Goal: Feedback & Contribution: Leave review/rating

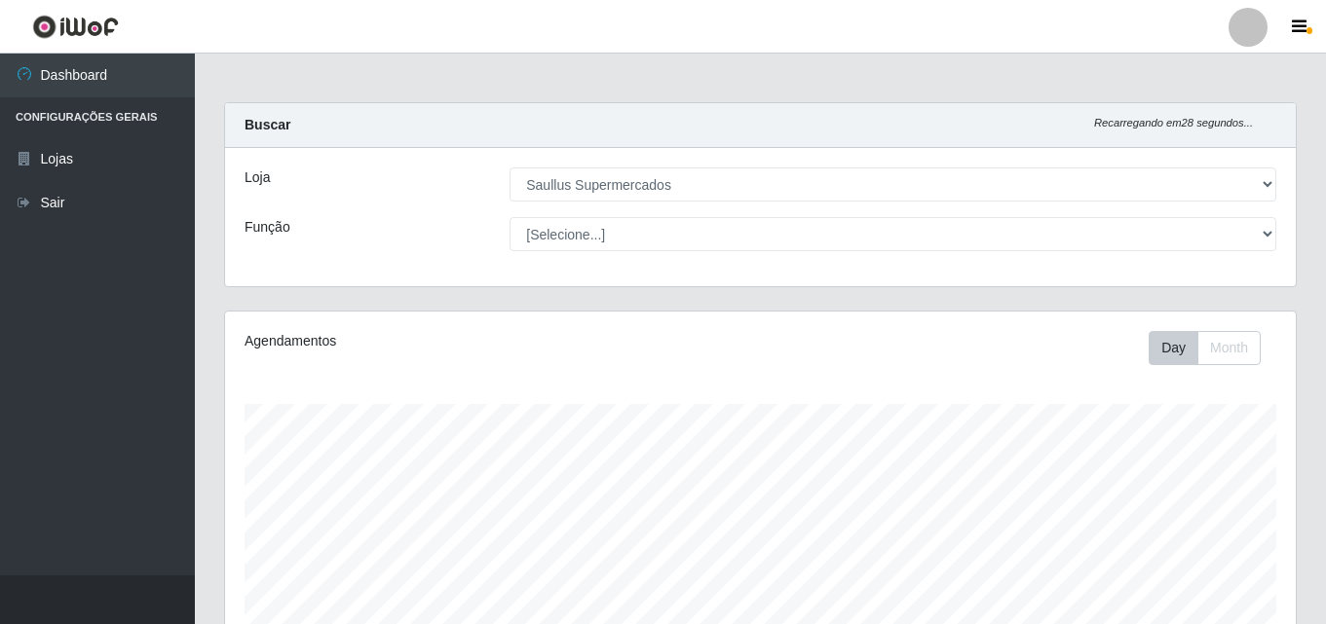
select select "423"
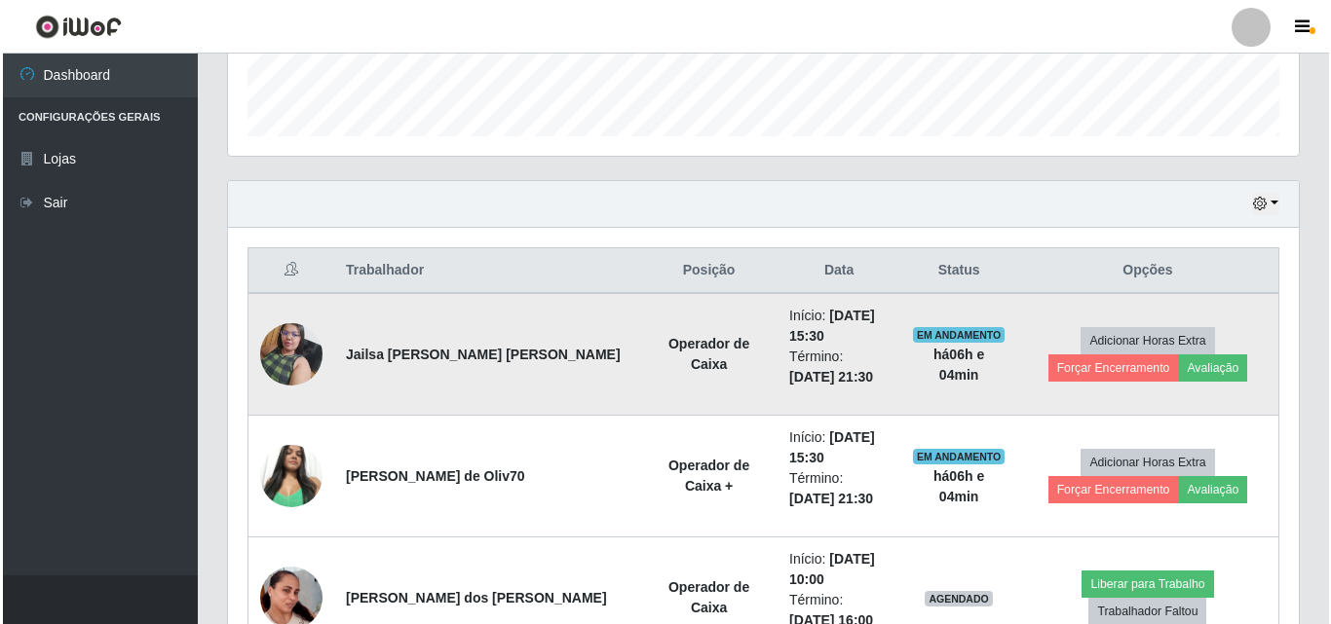
scroll to position [517, 0]
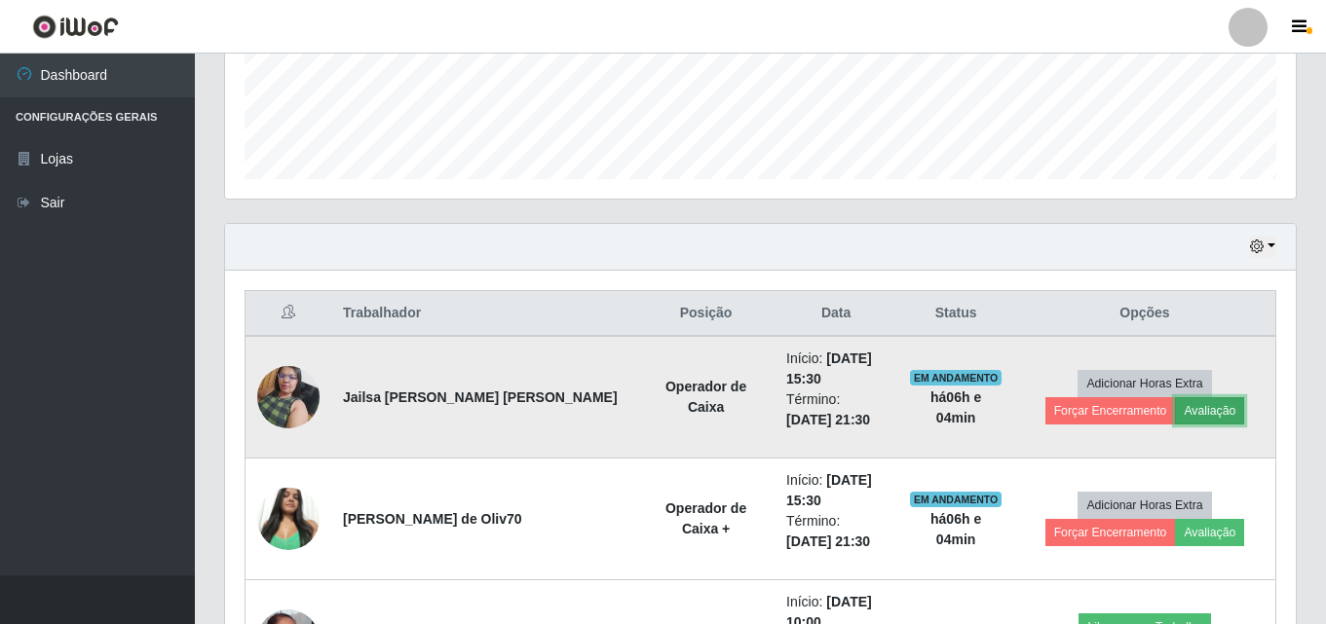
click at [1175, 422] on button "Avaliação" at bounding box center [1209, 410] width 69 height 27
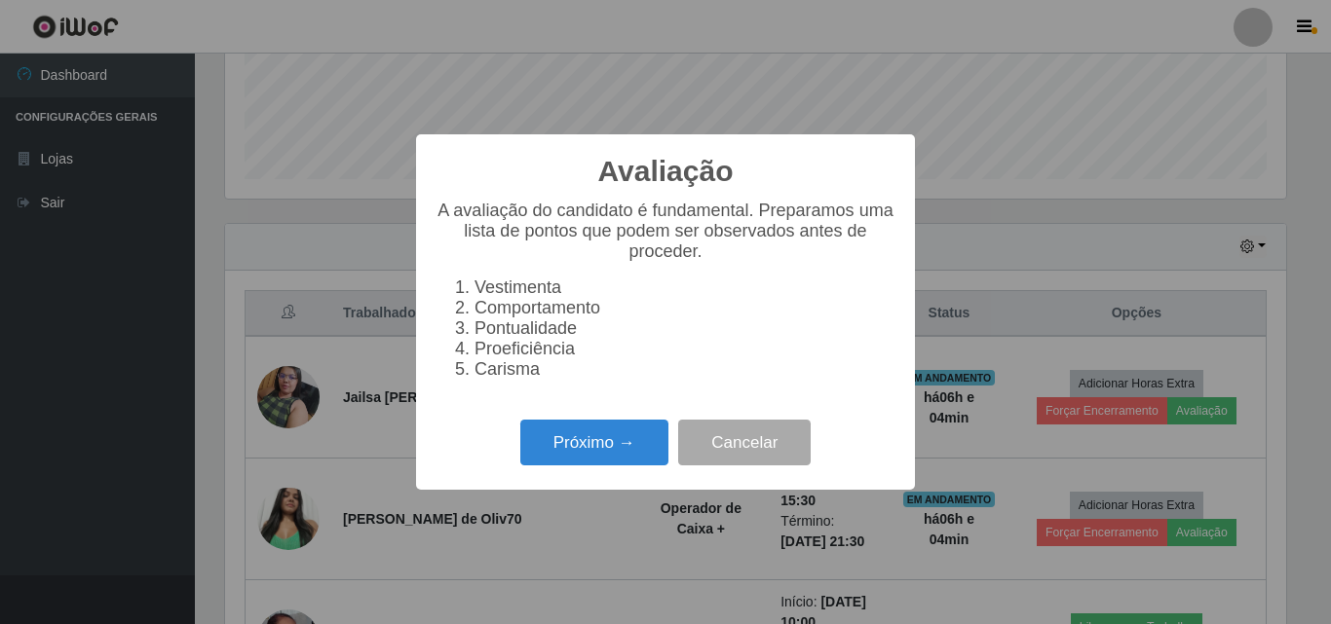
scroll to position [404, 1061]
click at [599, 466] on button "Próximo →" at bounding box center [594, 443] width 148 height 46
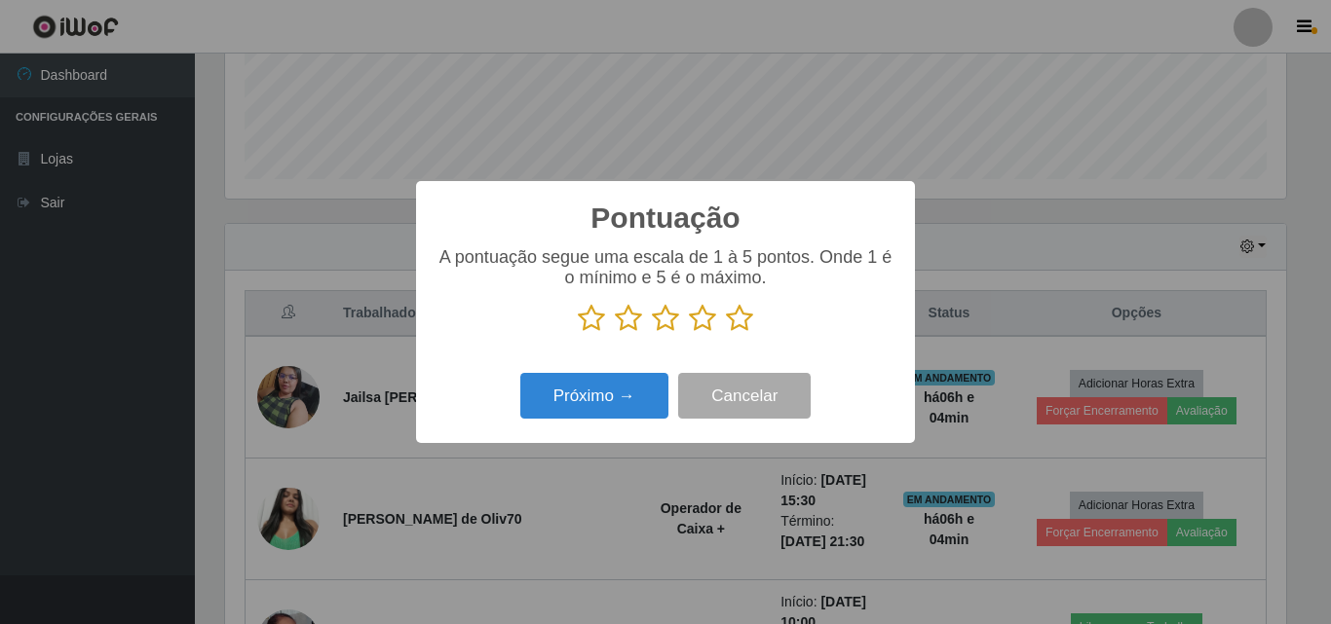
scroll to position [973810, 973153]
drag, startPoint x: 739, startPoint y: 342, endPoint x: 737, endPoint y: 329, distance: 12.8
click at [738, 342] on div "A pontuação segue uma escala de 1 à 5 pontos. Onde 1 é o mínimo e 5 é o máximo." at bounding box center [665, 297] width 460 height 101
click at [737, 328] on icon at bounding box center [739, 318] width 27 height 29
click at [726, 333] on input "radio" at bounding box center [726, 333] width 0 height 0
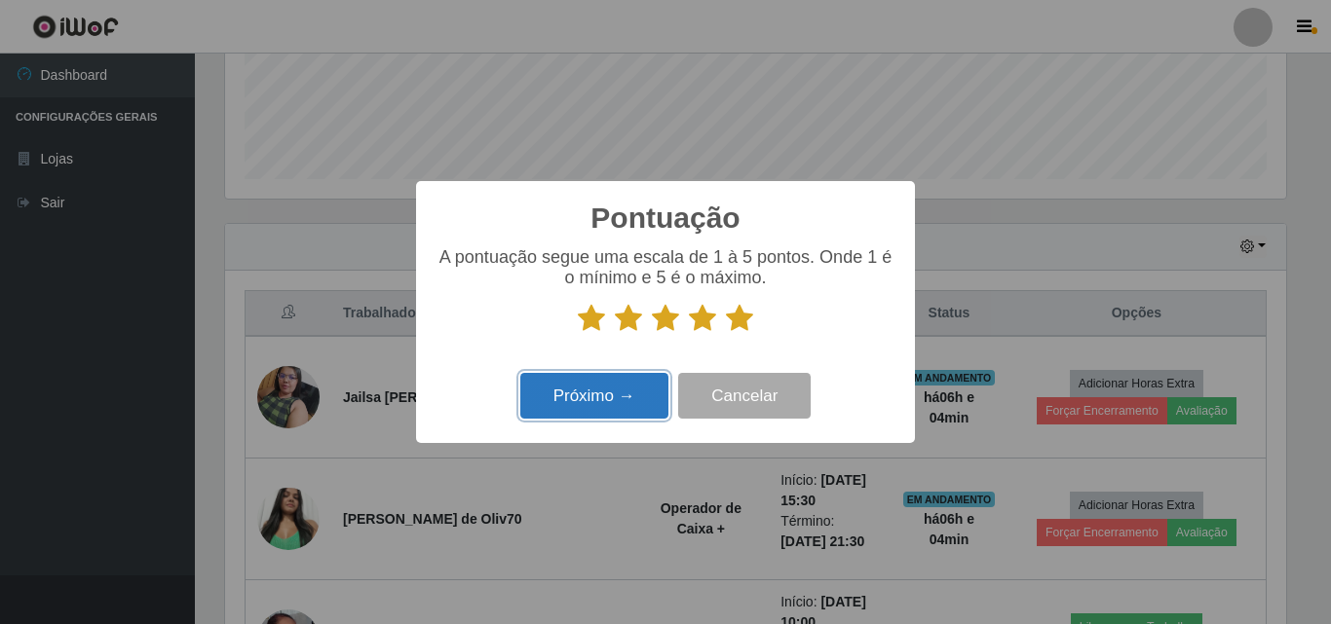
click at [623, 390] on button "Próximo →" at bounding box center [594, 396] width 148 height 46
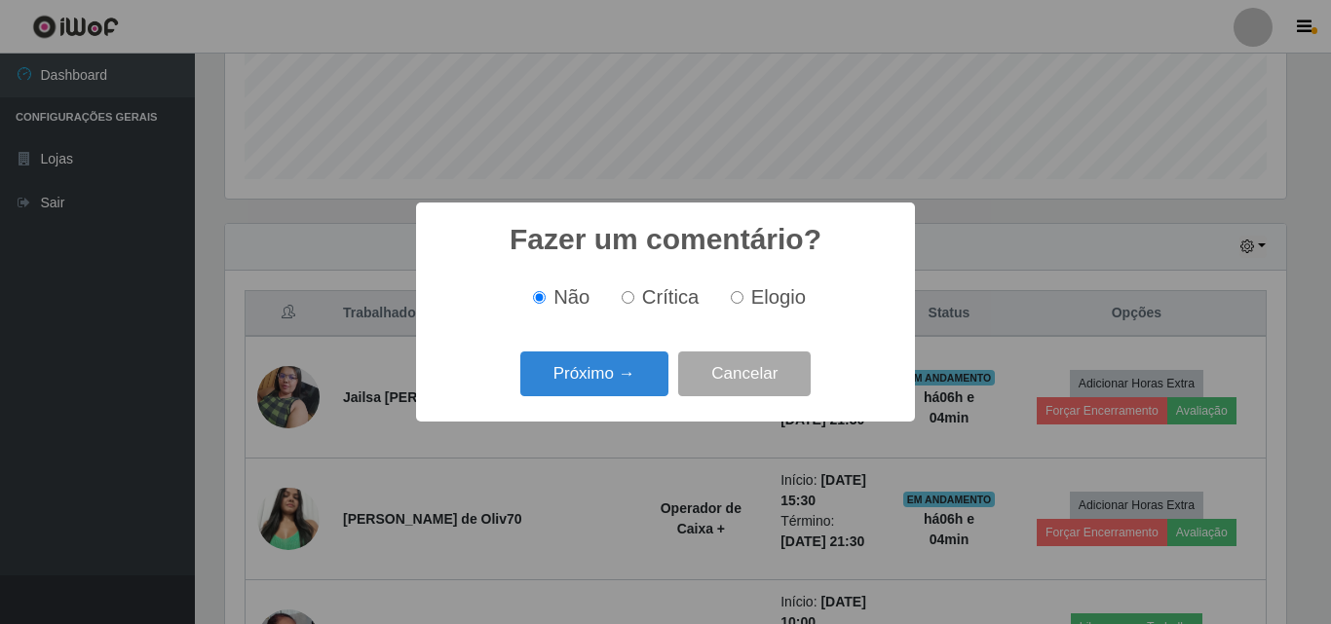
click at [623, 390] on button "Próximo →" at bounding box center [594, 375] width 148 height 46
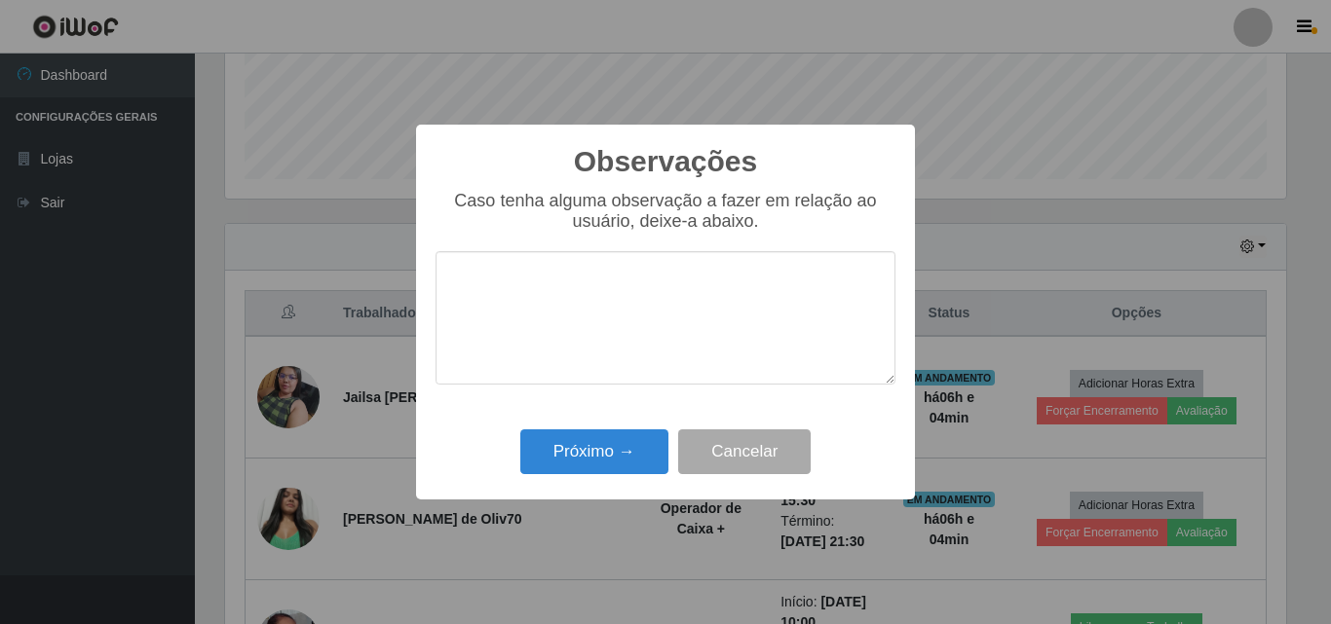
click at [654, 274] on textarea at bounding box center [665, 317] width 460 height 133
drag, startPoint x: 683, startPoint y: 285, endPoint x: 448, endPoint y: 283, distance: 234.8
click at [448, 285] on textarea "Otima profissional" at bounding box center [665, 317] width 460 height 133
type textarea "Otima profissional"
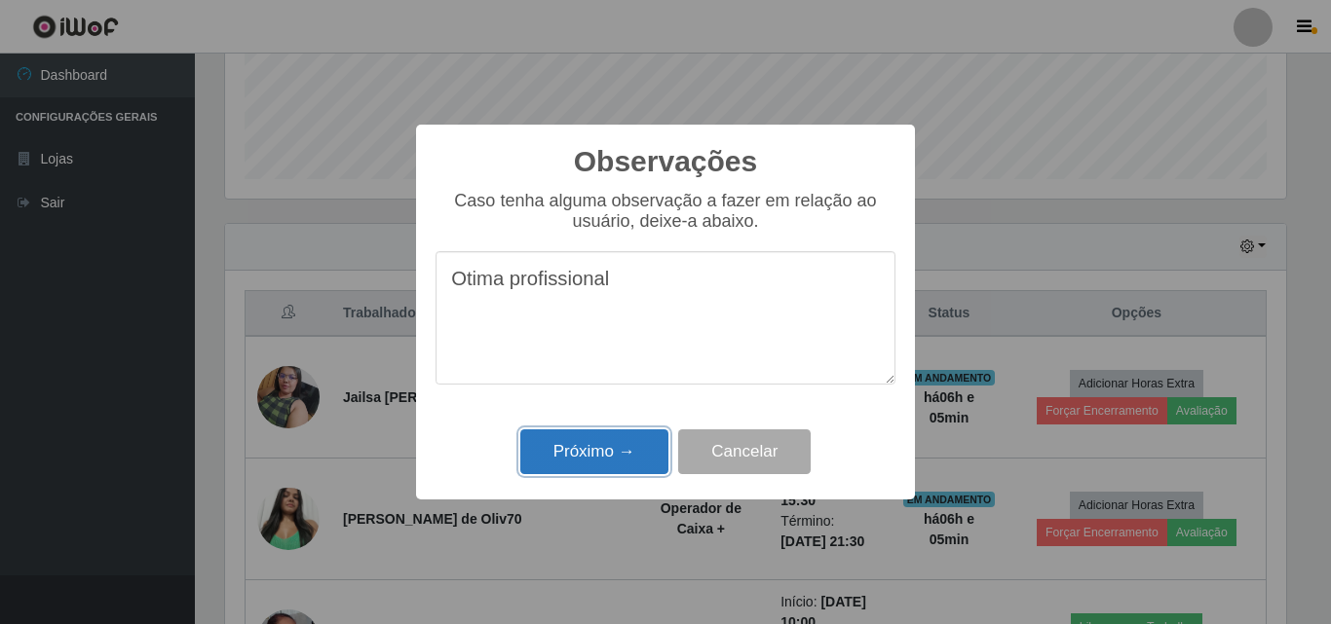
click at [604, 450] on button "Próximo →" at bounding box center [594, 453] width 148 height 46
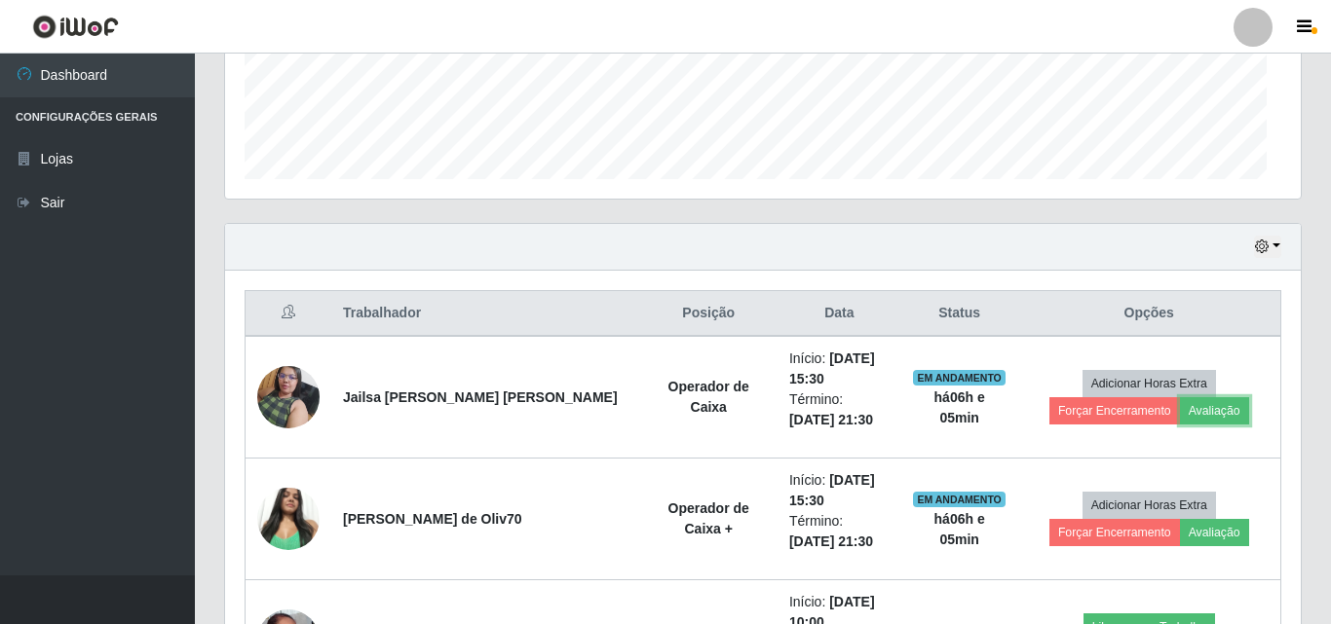
scroll to position [404, 1071]
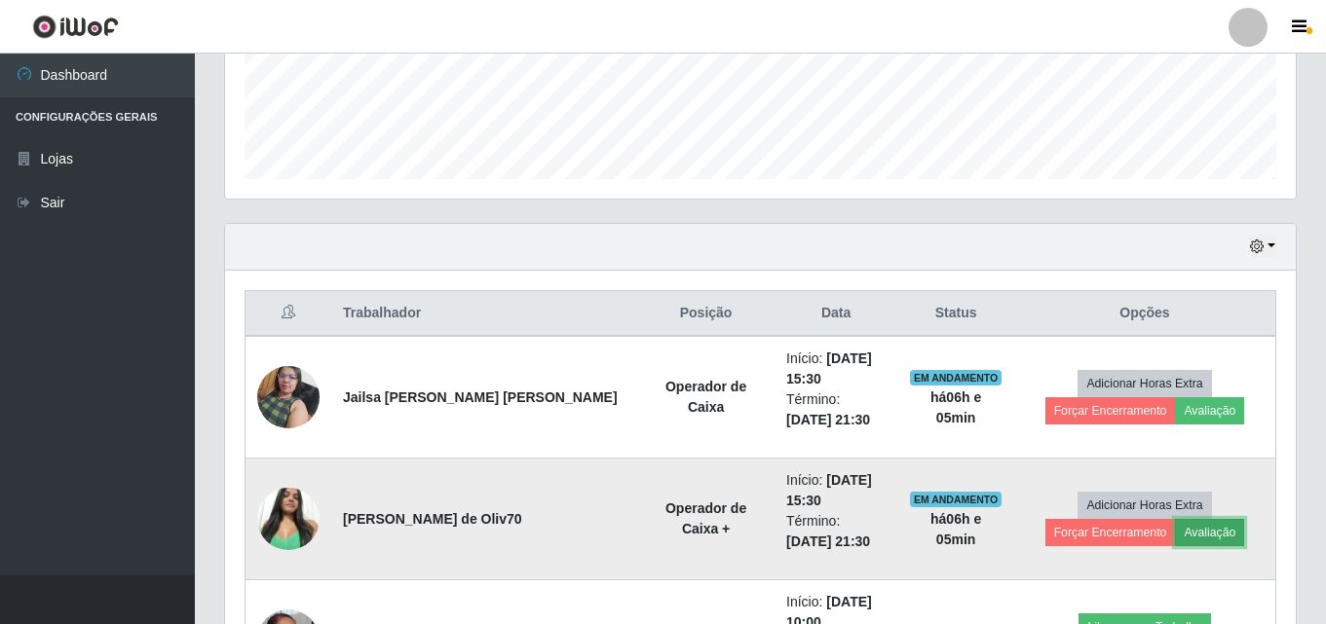
click at [1175, 541] on button "Avaliação" at bounding box center [1209, 532] width 69 height 27
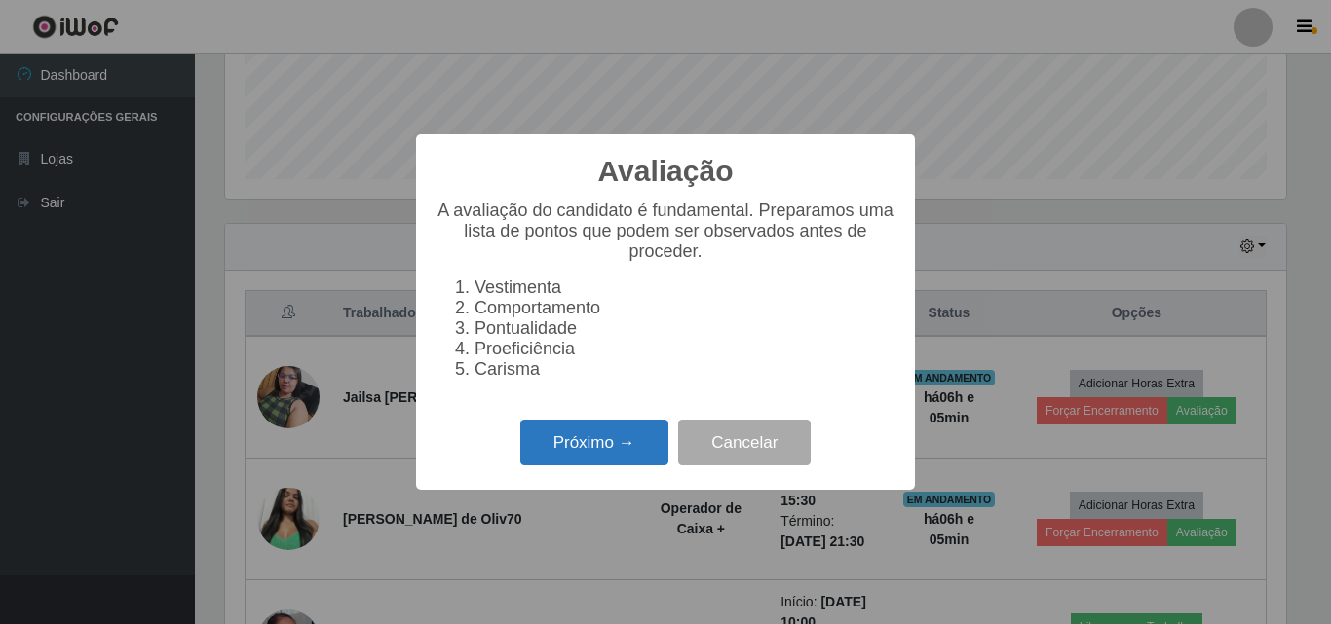
click at [571, 466] on button "Próximo →" at bounding box center [594, 443] width 148 height 46
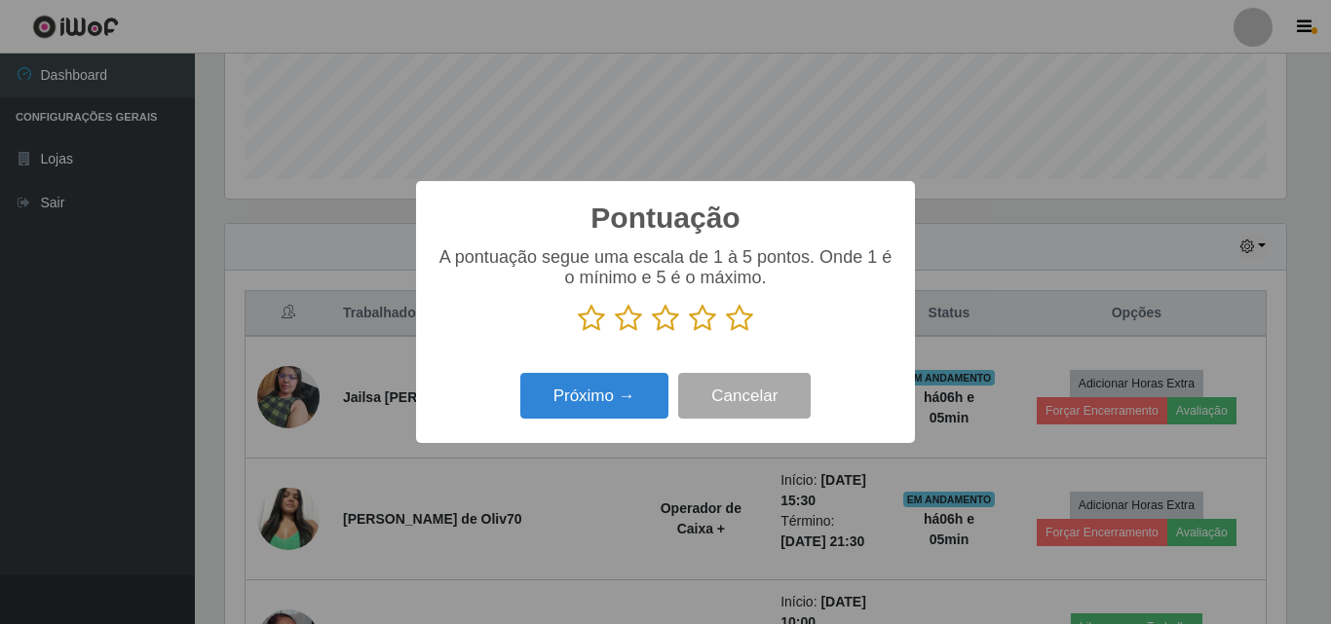
click at [738, 327] on icon at bounding box center [739, 318] width 27 height 29
click at [726, 333] on input "radio" at bounding box center [726, 333] width 0 height 0
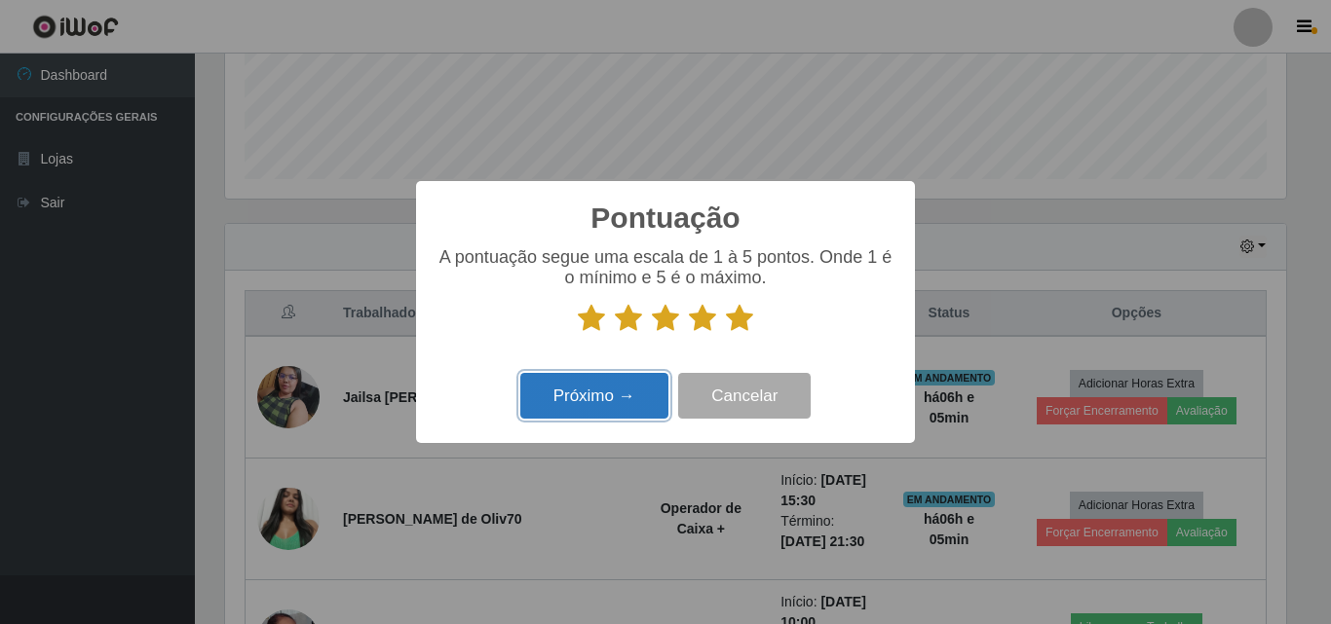
click at [633, 391] on button "Próximo →" at bounding box center [594, 396] width 148 height 46
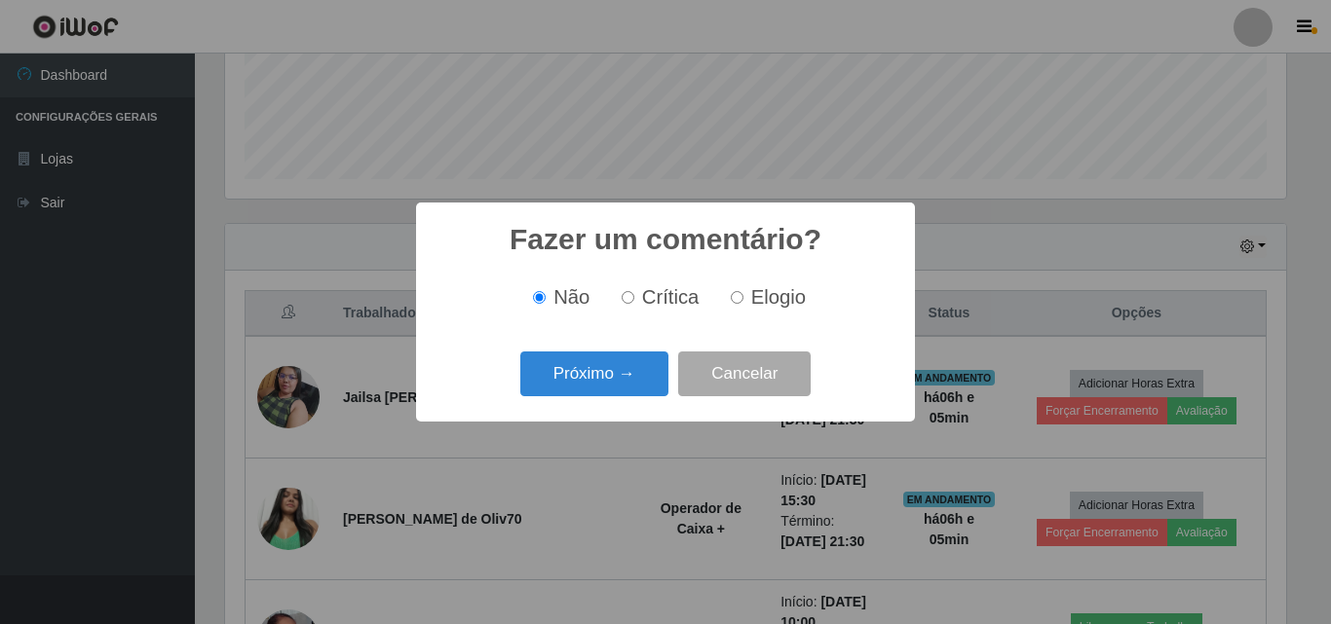
click at [633, 391] on button "Próximo →" at bounding box center [594, 375] width 148 height 46
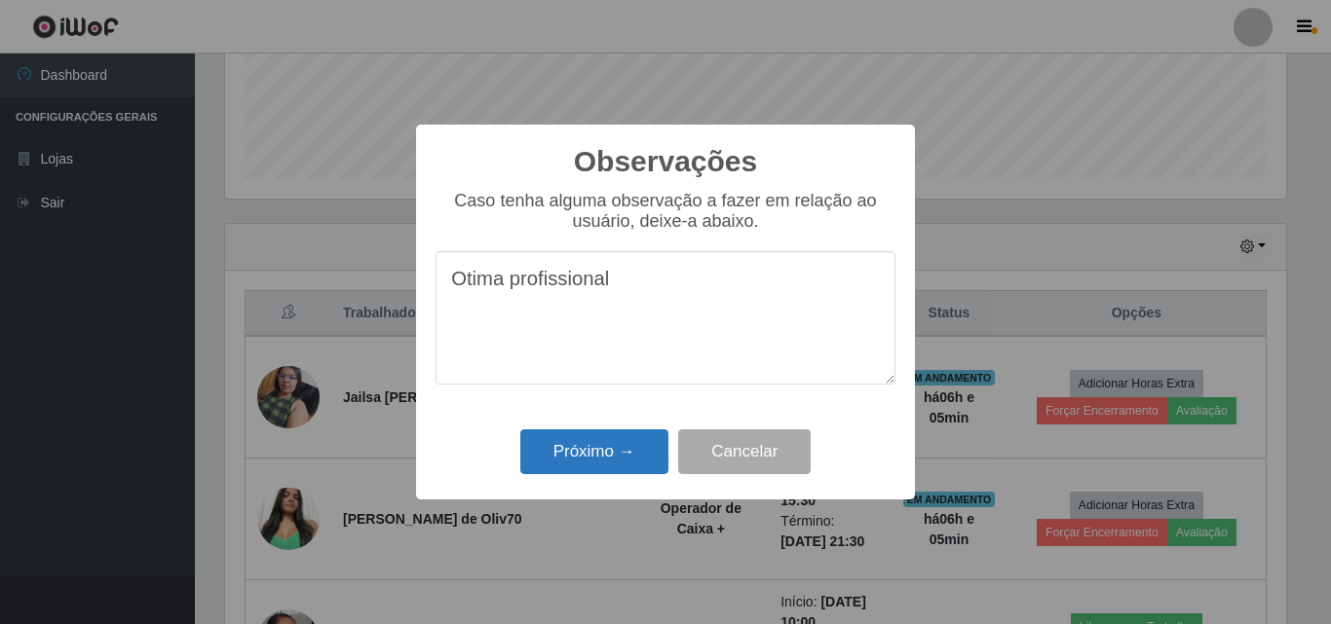
type textarea "Otima profissional"
click at [633, 441] on button "Próximo →" at bounding box center [594, 453] width 148 height 46
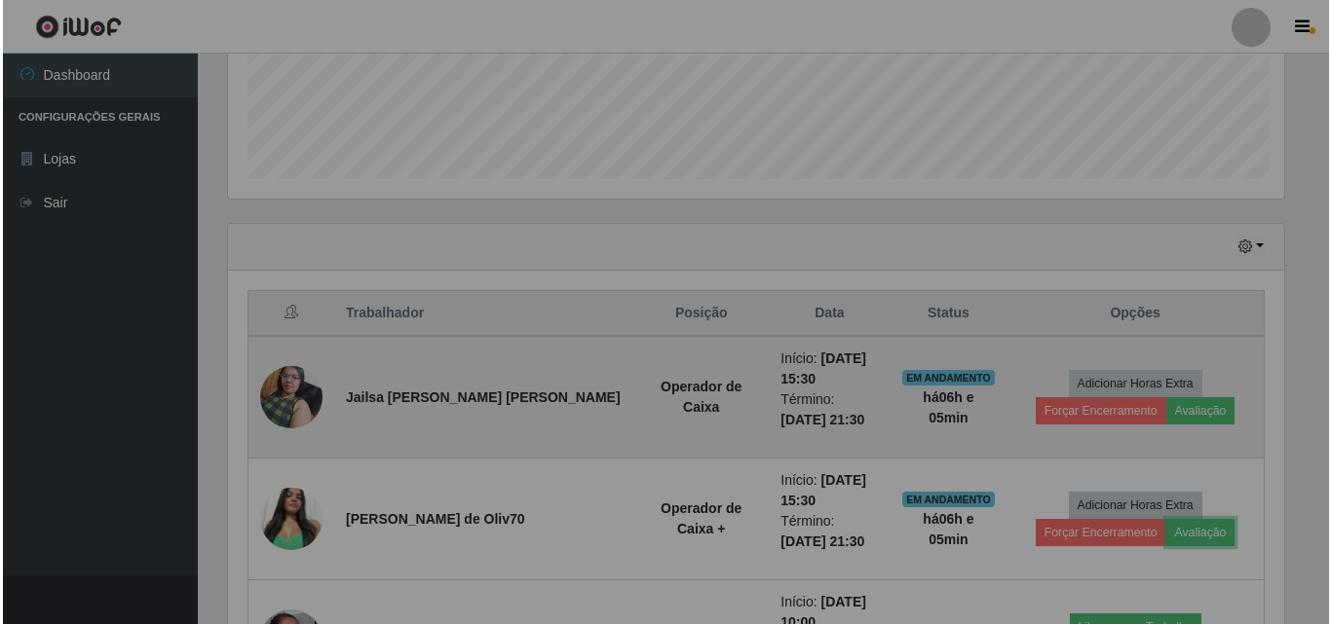
scroll to position [404, 1071]
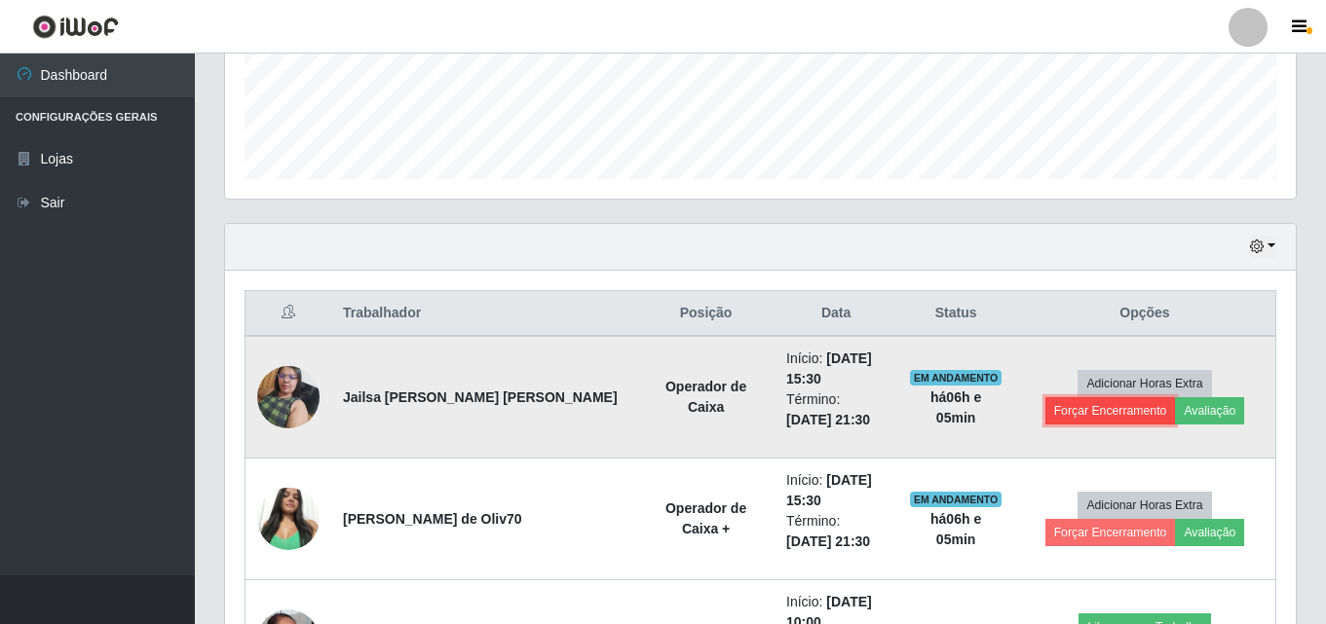
click at [1176, 397] on button "Forçar Encerramento" at bounding box center [1110, 410] width 131 height 27
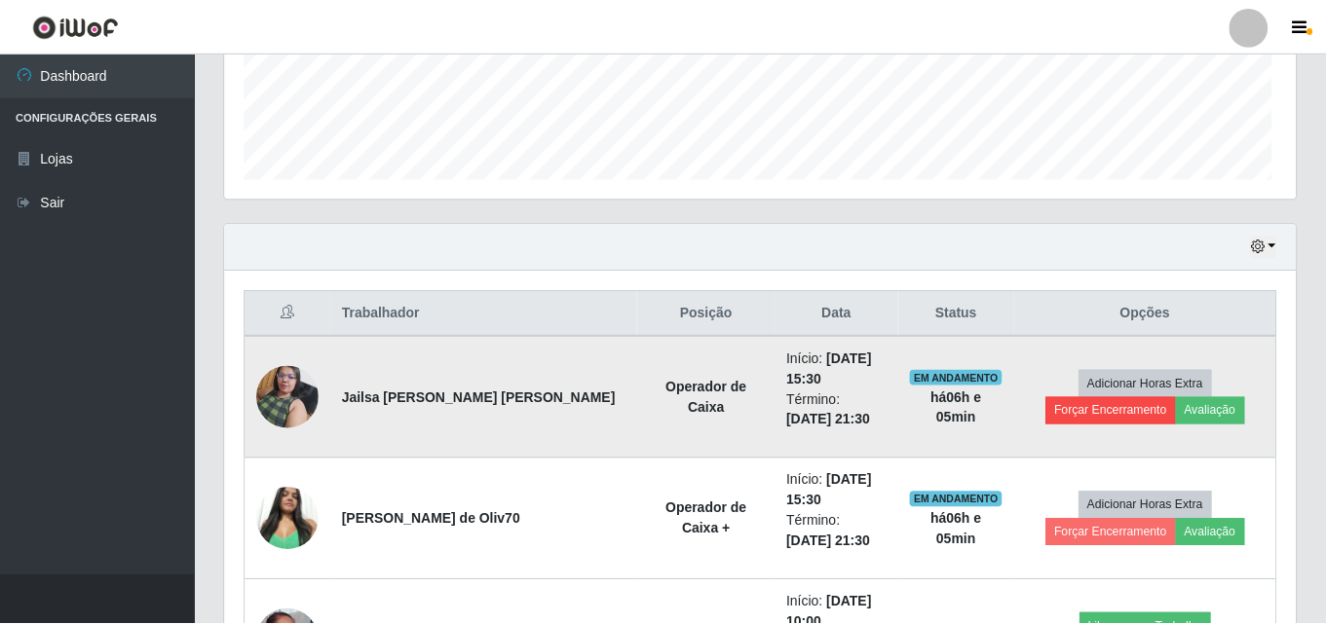
scroll to position [404, 1061]
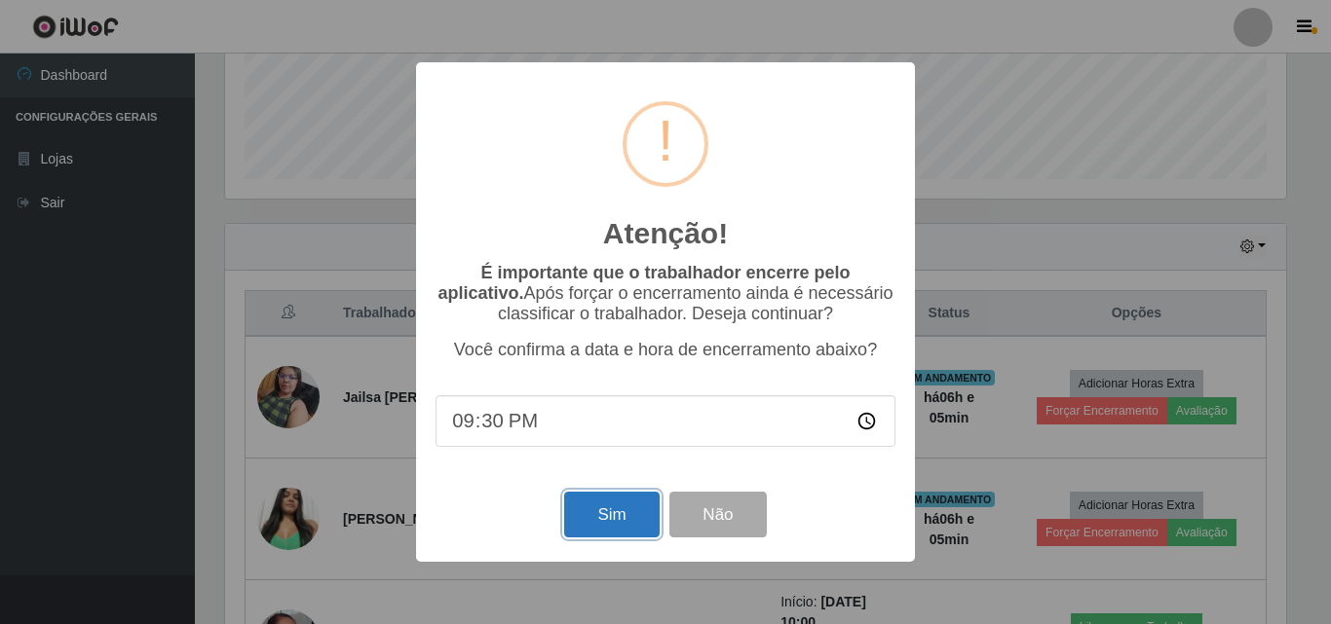
click at [623, 511] on button "Sim" at bounding box center [611, 515] width 94 height 46
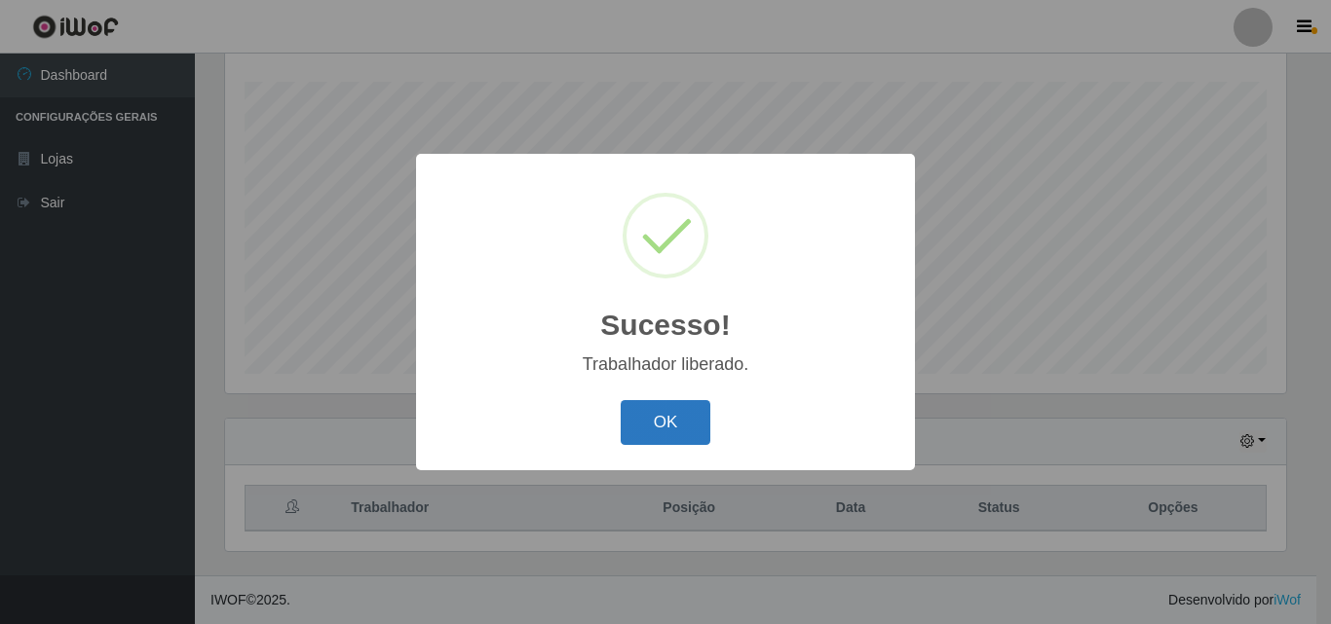
click at [698, 409] on button "OK" at bounding box center [666, 423] width 91 height 46
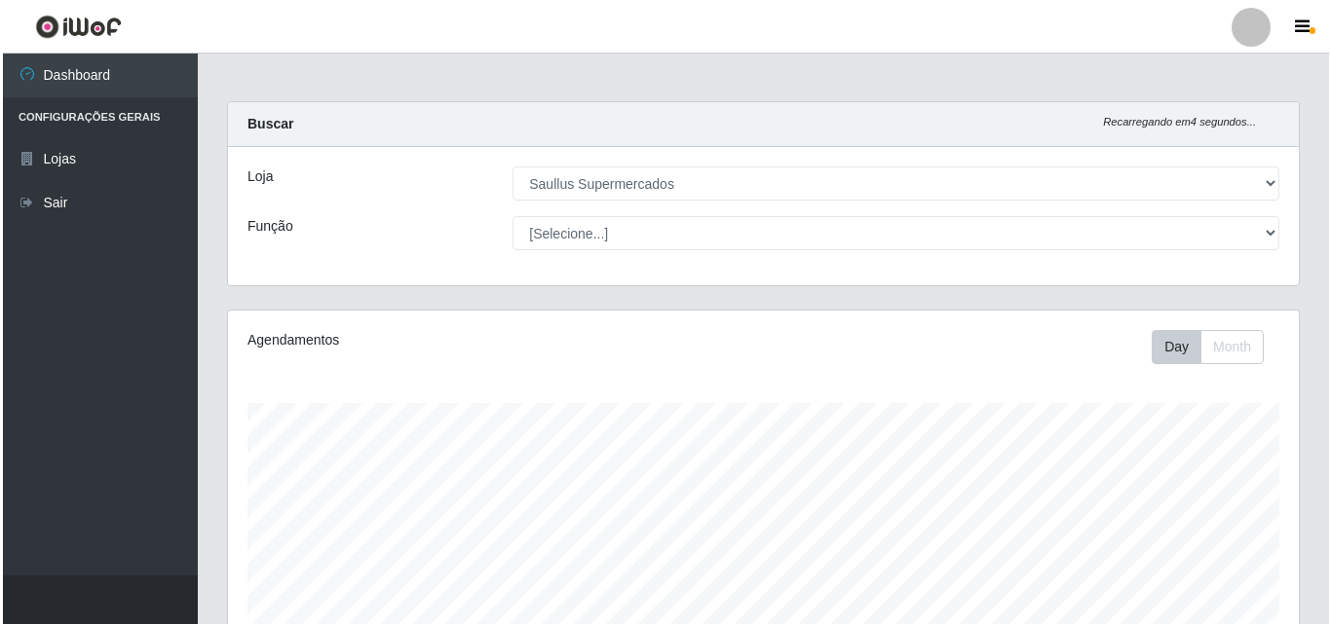
scroll to position [585, 0]
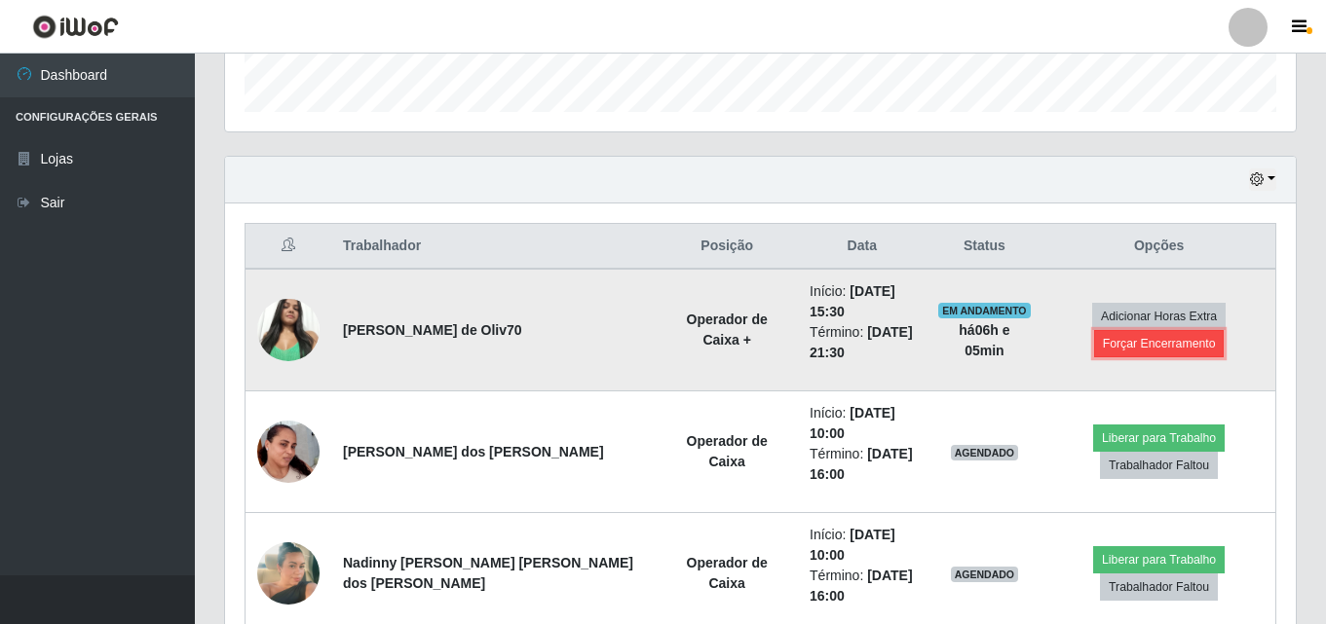
click at [1132, 348] on button "Forçar Encerramento" at bounding box center [1159, 343] width 131 height 27
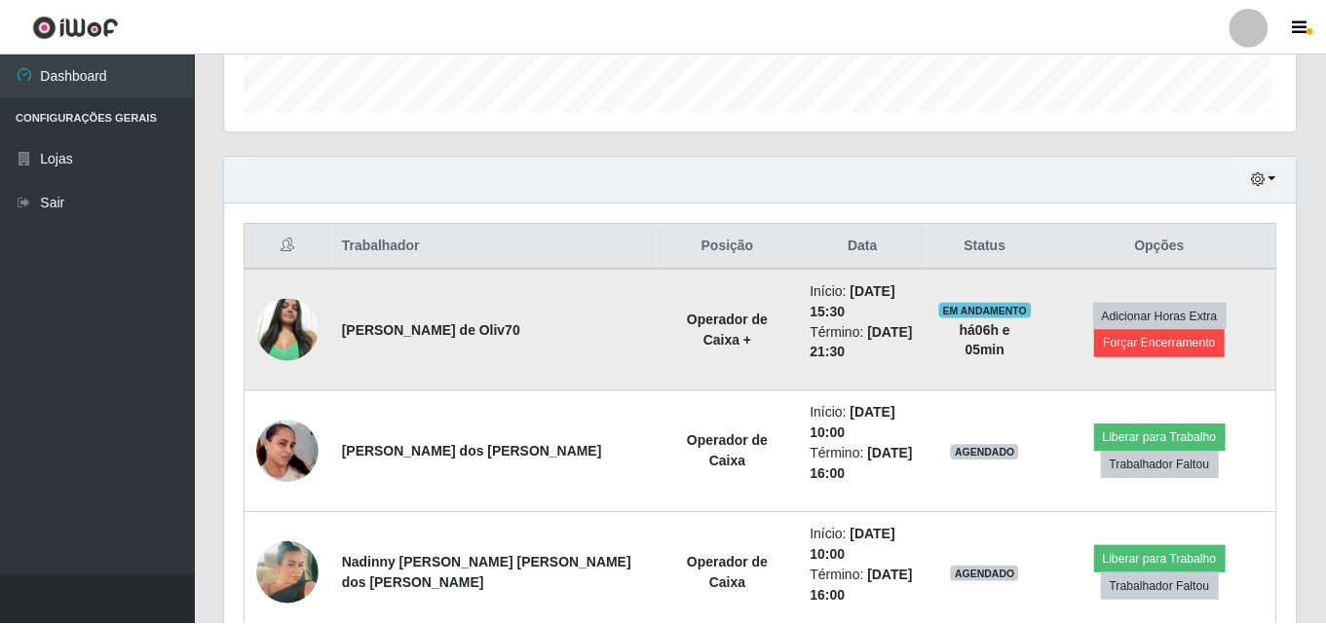
scroll to position [404, 1061]
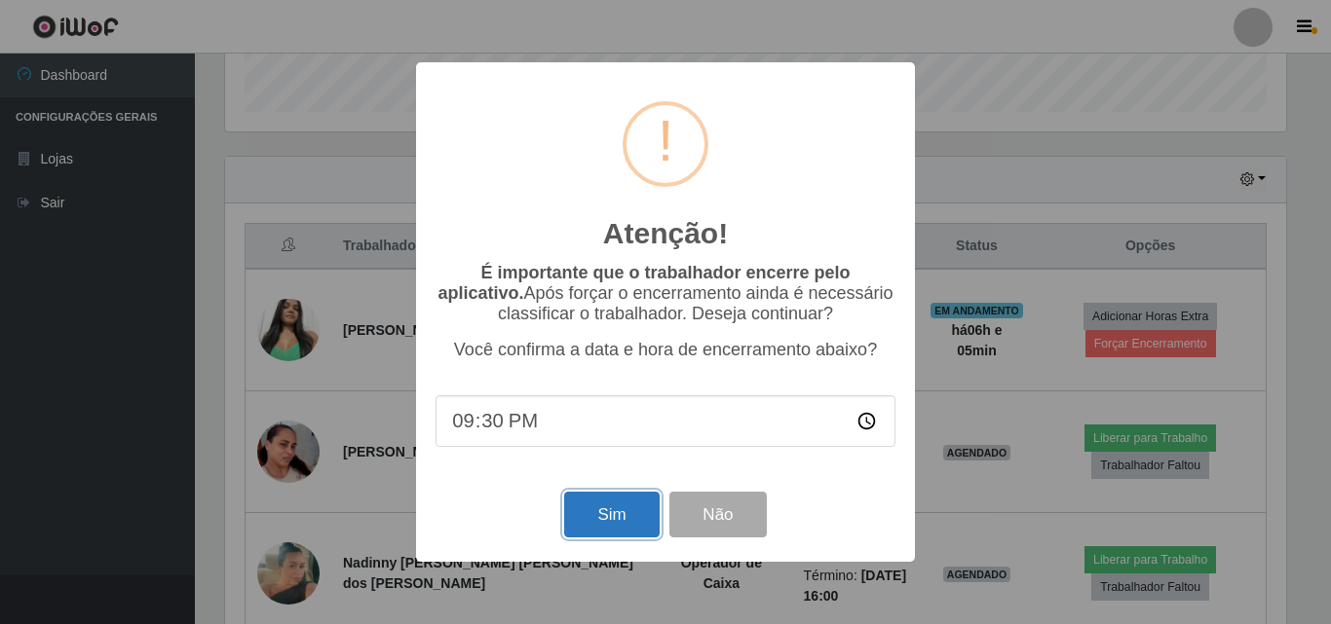
click at [594, 529] on button "Sim" at bounding box center [611, 515] width 94 height 46
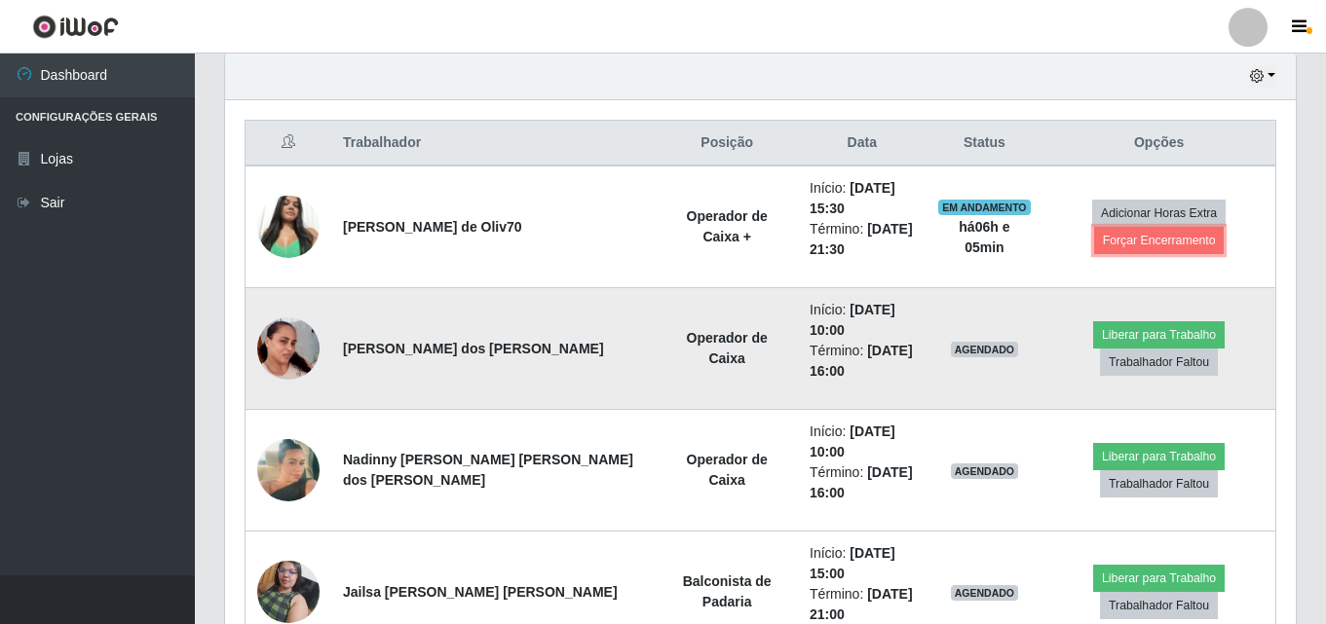
scroll to position [0, 0]
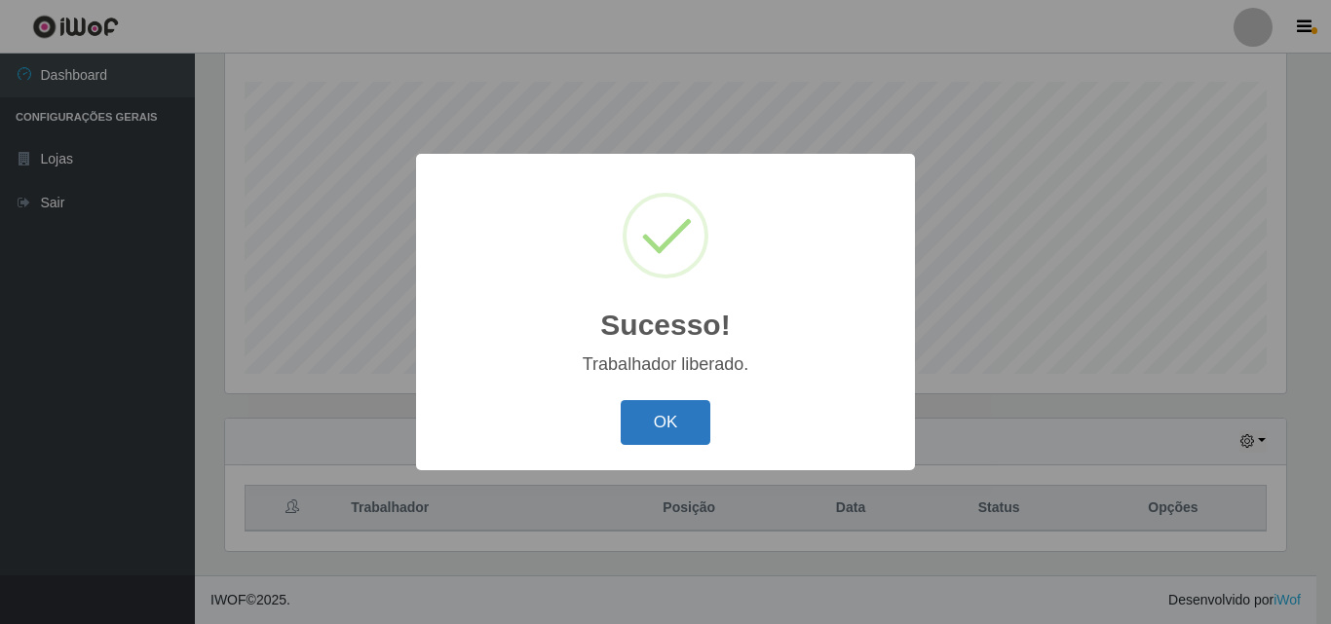
click at [669, 435] on button "OK" at bounding box center [666, 423] width 91 height 46
